Goal: Complete application form: Complete application form

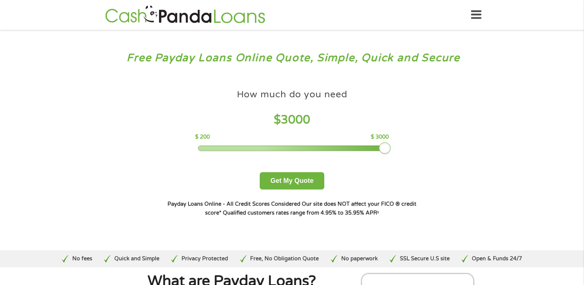
drag, startPoint x: 250, startPoint y: 148, endPoint x: 384, endPoint y: 147, distance: 134.3
click at [384, 147] on div at bounding box center [385, 148] width 12 height 12
click at [311, 177] on button "Get My Quote" at bounding box center [292, 180] width 65 height 17
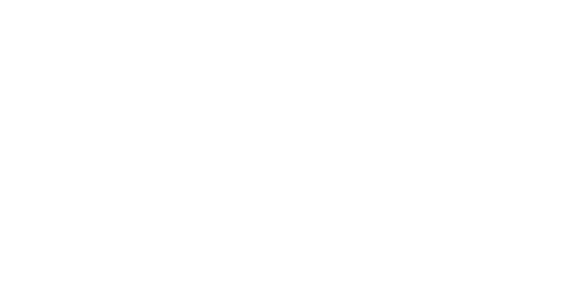
click at [0, 0] on html at bounding box center [0, 0] width 0 height 0
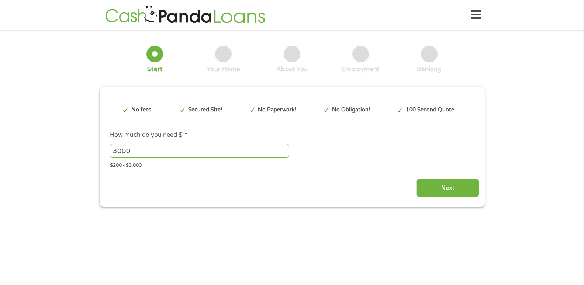
type input "EAIaIQobChMIwtusw7qIkAMVZTIIBR0eIQzcEAAYAyAAEgKJE_D_BwE"
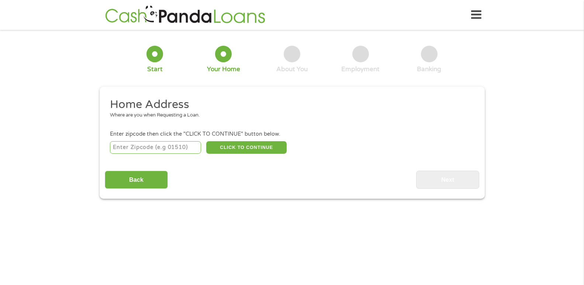
click at [151, 148] on input "number" at bounding box center [155, 147] width 91 height 13
type input "35180"
click at [269, 149] on button "CLICK TO CONTINUE" at bounding box center [246, 147] width 80 height 13
type input "35180"
type input "Warrior"
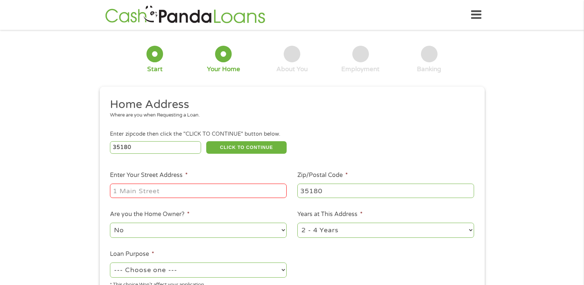
click at [253, 189] on input "Enter Your Street Address *" at bounding box center [198, 191] width 177 height 14
type input "2374 self creek rd"
click at [255, 232] on select "No Yes" at bounding box center [198, 230] width 177 height 15
select select "yes"
click at [110, 223] on select "No Yes" at bounding box center [198, 230] width 177 height 15
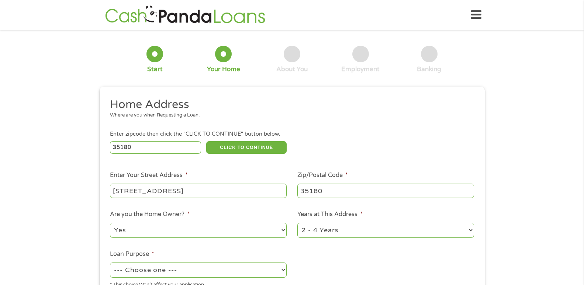
click at [309, 230] on select "1 Year or less 1 - 2 Years 2 - 4 Years Over 4 Years" at bounding box center [385, 230] width 177 height 15
select select "60months"
click at [297, 223] on select "1 Year or less 1 - 2 Years 2 - 4 Years Over 4 Years" at bounding box center [385, 230] width 177 height 15
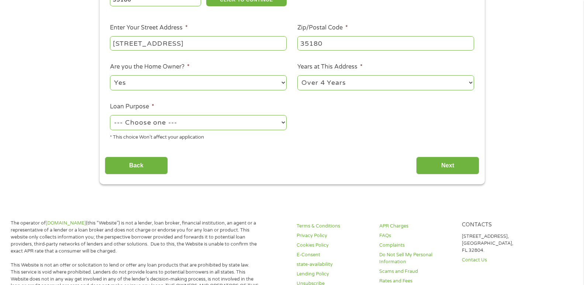
click at [274, 121] on select "--- Choose one --- Pay Bills Debt Consolidation Home Improvement Major Purchase…" at bounding box center [198, 122] width 177 height 15
select select "shorttermcash"
click at [110, 115] on select "--- Choose one --- Pay Bills Debt Consolidation Home Improvement Major Purchase…" at bounding box center [198, 122] width 177 height 15
click at [443, 164] on input "Next" at bounding box center [447, 166] width 63 height 18
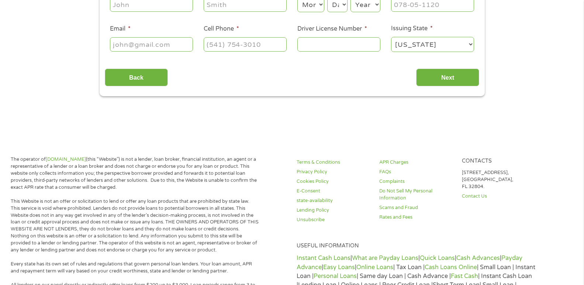
scroll to position [0, 0]
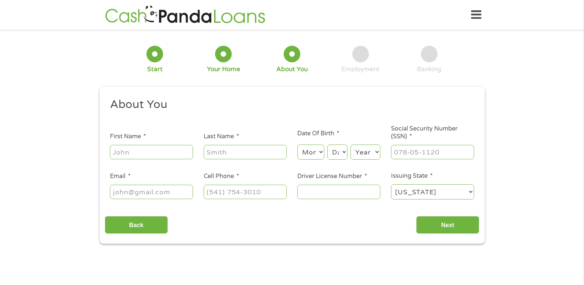
click at [132, 153] on input "First Name *" at bounding box center [151, 152] width 83 height 14
type input "Brandi"
type input "Green"
click at [305, 151] on select "Month 1 2 3 4 5 6 7 8 9 10 11 12" at bounding box center [310, 152] width 27 height 15
select select "10"
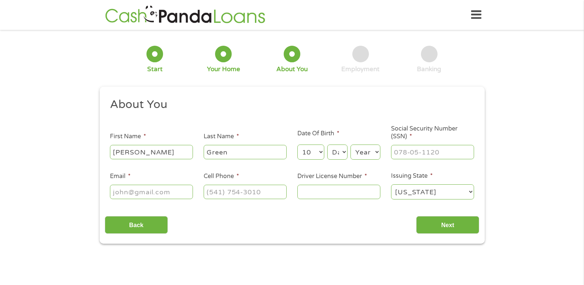
click at [297, 145] on select "Month 1 2 3 4 5 6 7 8 9 10 11 12" at bounding box center [310, 152] width 27 height 15
click at [336, 153] on select "Day 1 2 3 4 5 6 7 8 9 10 11 12 13 14 15 16 17 18 19 20 21 22 23 24 25 26 27 28 …" at bounding box center [337, 152] width 20 height 15
select select "10"
click at [327, 145] on select "Day 1 2 3 4 5 6 7 8 9 10 11 12 13 14 15 16 17 18 19 20 21 22 23 24 25 26 27 28 …" at bounding box center [337, 152] width 20 height 15
click at [359, 149] on select "Year 2007 2006 2005 2004 2003 2002 2001 2000 1999 1998 1997 1996 1995 1994 1993…" at bounding box center [366, 152] width 30 height 15
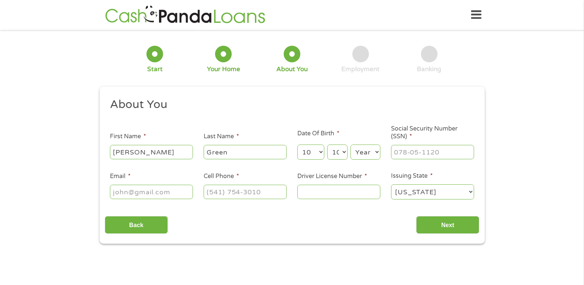
select select "1977"
click at [351, 145] on select "Year 2007 2006 2005 2004 2003 2002 2001 2000 1999 1998 1997 1996 1995 1994 1993…" at bounding box center [366, 152] width 30 height 15
click at [405, 145] on input "___-__-____" at bounding box center [432, 152] width 83 height 14
type input "418-23-9889"
click at [154, 190] on input "Email *" at bounding box center [151, 192] width 83 height 14
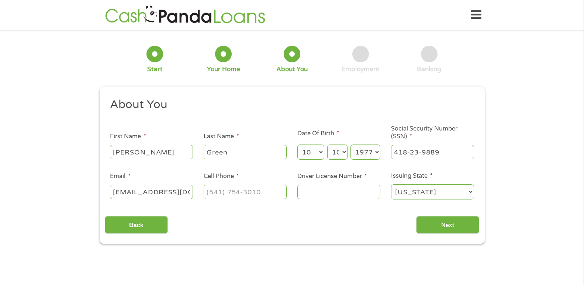
type input "blbroome@gmail.com"
type input "(205) 910-1124"
type input "6211971"
click at [458, 223] on input "Next" at bounding box center [447, 225] width 63 height 18
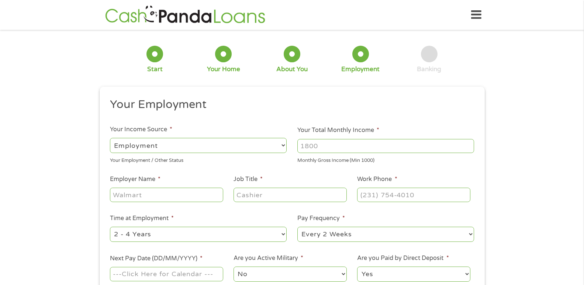
click at [265, 144] on select "--- Choose one --- Employment Self Employed Benefits" at bounding box center [198, 145] width 177 height 15
click at [110, 138] on select "--- Choose one --- Employment Self Employed Benefits" at bounding box center [198, 145] width 177 height 15
click at [335, 148] on input "Your Total Monthly Income *" at bounding box center [385, 146] width 177 height 14
click at [452, 147] on input "Your Total Monthly Income *" at bounding box center [385, 146] width 177 height 14
type input "4852"
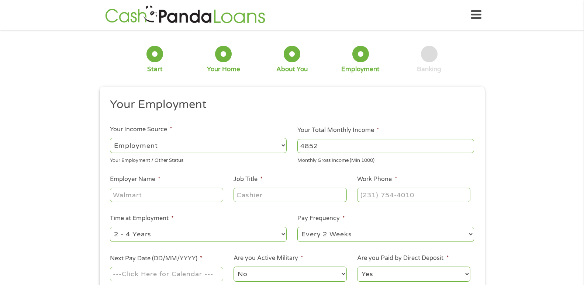
click at [137, 202] on input "Employer Name *" at bounding box center [166, 195] width 113 height 14
type input "Enhabit"
type input "COTA"
click at [366, 198] on input "(___) ___-____" at bounding box center [413, 195] width 113 height 14
drag, startPoint x: 424, startPoint y: 192, endPoint x: 314, endPoint y: 177, distance: 111.4
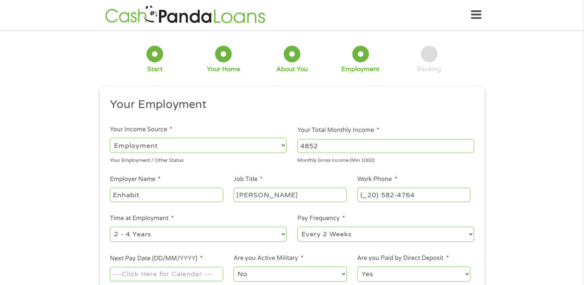
click at [314, 177] on ul "Your Employment Your Income Source * --- Choose one --- Employment Self Employe…" at bounding box center [292, 192] width 375 height 191
type input "(205) 824-7640"
click at [261, 234] on select "--- Choose one --- 1 Year or less 1 - 2 Years 2 - 4 Years Over 4 Years" at bounding box center [198, 234] width 177 height 15
select select "60months"
click at [110, 227] on select "--- Choose one --- 1 Year or less 1 - 2 Years 2 - 4 Years Over 4 Years" at bounding box center [198, 234] width 177 height 15
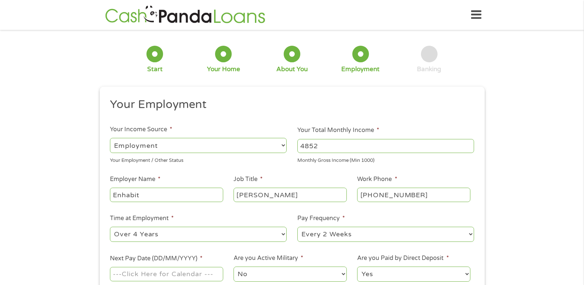
click at [385, 236] on select "--- Choose one --- Every 2 Weeks Every Week Monthly Semi-Monthly" at bounding box center [385, 234] width 177 height 15
select select "monthly"
click at [297, 227] on select "--- Choose one --- Every 2 Weeks Every Week Monthly Semi-Monthly" at bounding box center [385, 234] width 177 height 15
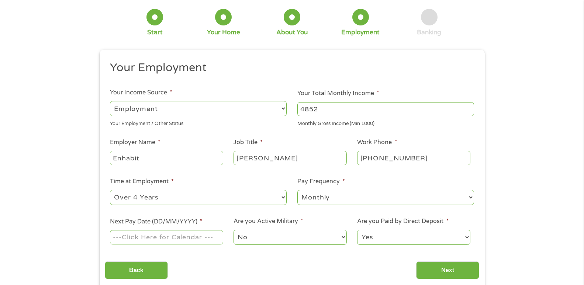
scroll to position [111, 0]
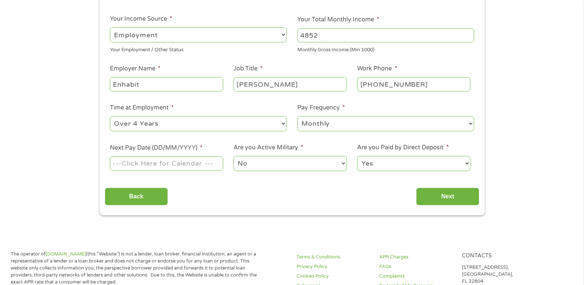
click at [140, 165] on input "Next Pay Date (DD/MM/YYYY) *" at bounding box center [166, 163] width 113 height 14
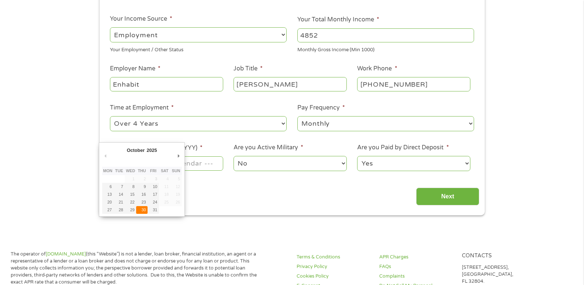
type input "30/10/2025"
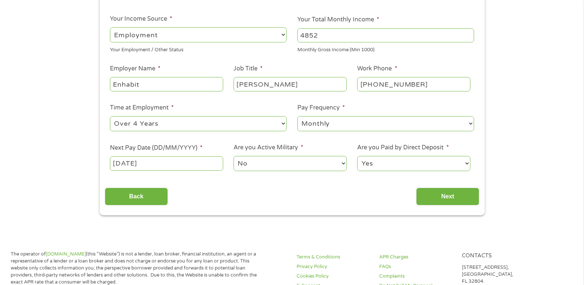
click at [279, 165] on select "No Yes" at bounding box center [290, 163] width 113 height 15
click at [234, 156] on select "No Yes" at bounding box center [290, 163] width 113 height 15
click at [451, 166] on select "Yes No" at bounding box center [413, 163] width 113 height 15
click at [357, 156] on select "Yes No" at bounding box center [413, 163] width 113 height 15
click at [430, 201] on input "Next" at bounding box center [447, 197] width 63 height 18
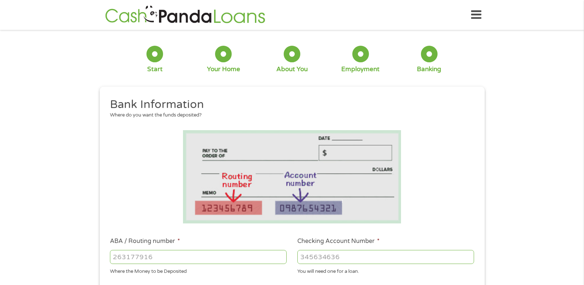
scroll to position [185, 0]
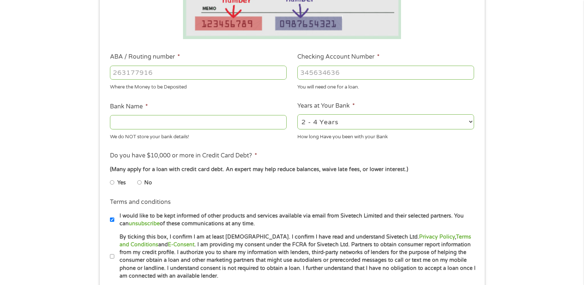
click at [130, 70] on input "ABA / Routing number *" at bounding box center [198, 73] width 177 height 14
type input "103100195"
type input "CENTRAL NATIONAL BANK TRUST"
type input "103100195"
click at [328, 73] on input "Checking Account Number *" at bounding box center [385, 73] width 177 height 14
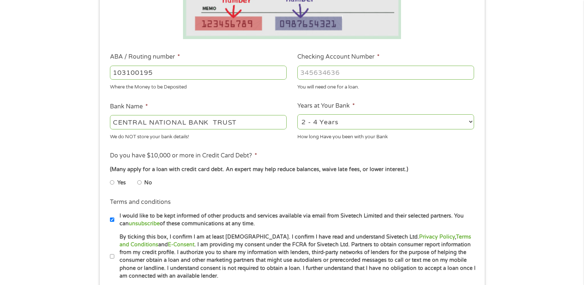
type input "689140450826"
click at [357, 122] on select "2 - 4 Years 6 - 12 Months 1 - 2 Years Over 4 Years" at bounding box center [385, 121] width 177 height 15
select select "60months"
click at [297, 114] on select "2 - 4 Years 6 - 12 Months 1 - 2 Years Over 4 Years" at bounding box center [385, 121] width 177 height 15
click at [139, 182] on input "No" at bounding box center [139, 183] width 4 height 12
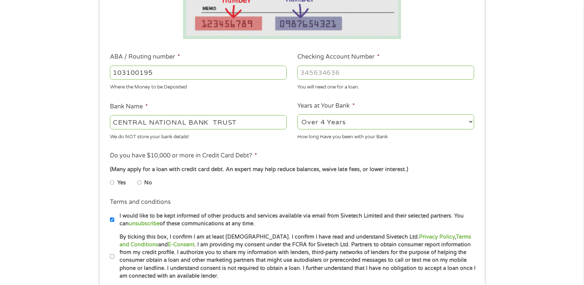
radio input "true"
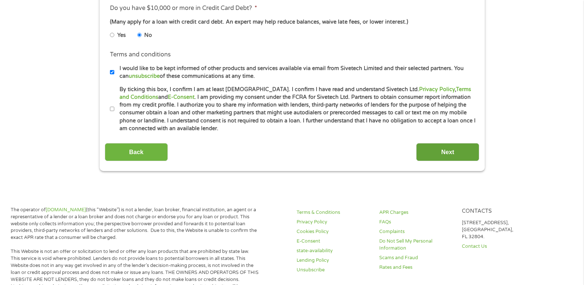
click at [454, 155] on input "Next" at bounding box center [447, 152] width 63 height 18
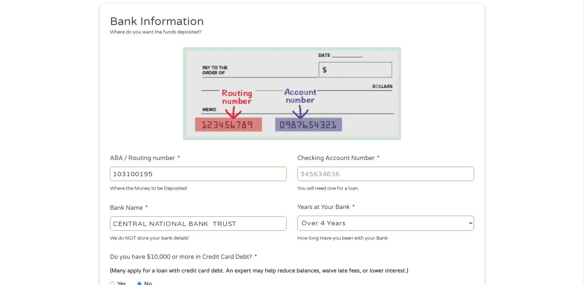
scroll to position [295, 0]
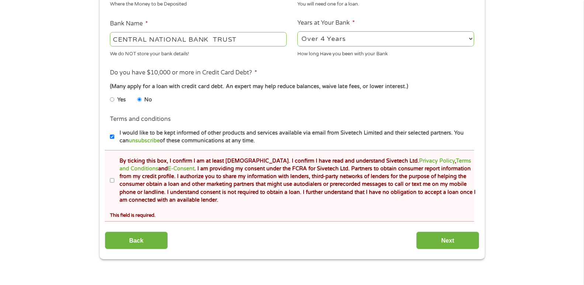
click at [112, 179] on input "By ticking this box, I confirm I am at least 18 years old. I confirm I have rea…" at bounding box center [112, 181] width 4 height 12
checkbox input "true"
click at [431, 239] on input "Next" at bounding box center [447, 241] width 63 height 18
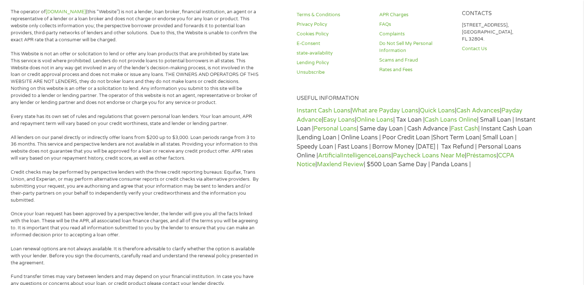
scroll to position [0, 0]
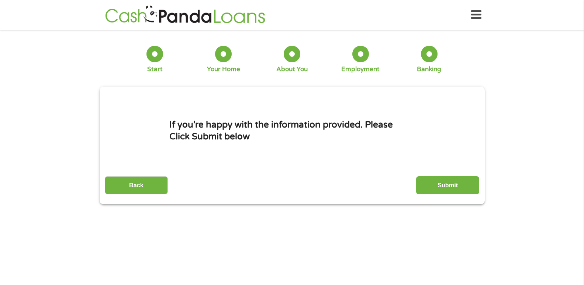
click at [469, 188] on input "Submit" at bounding box center [447, 185] width 63 height 18
